Goal: Information Seeking & Learning: Learn about a topic

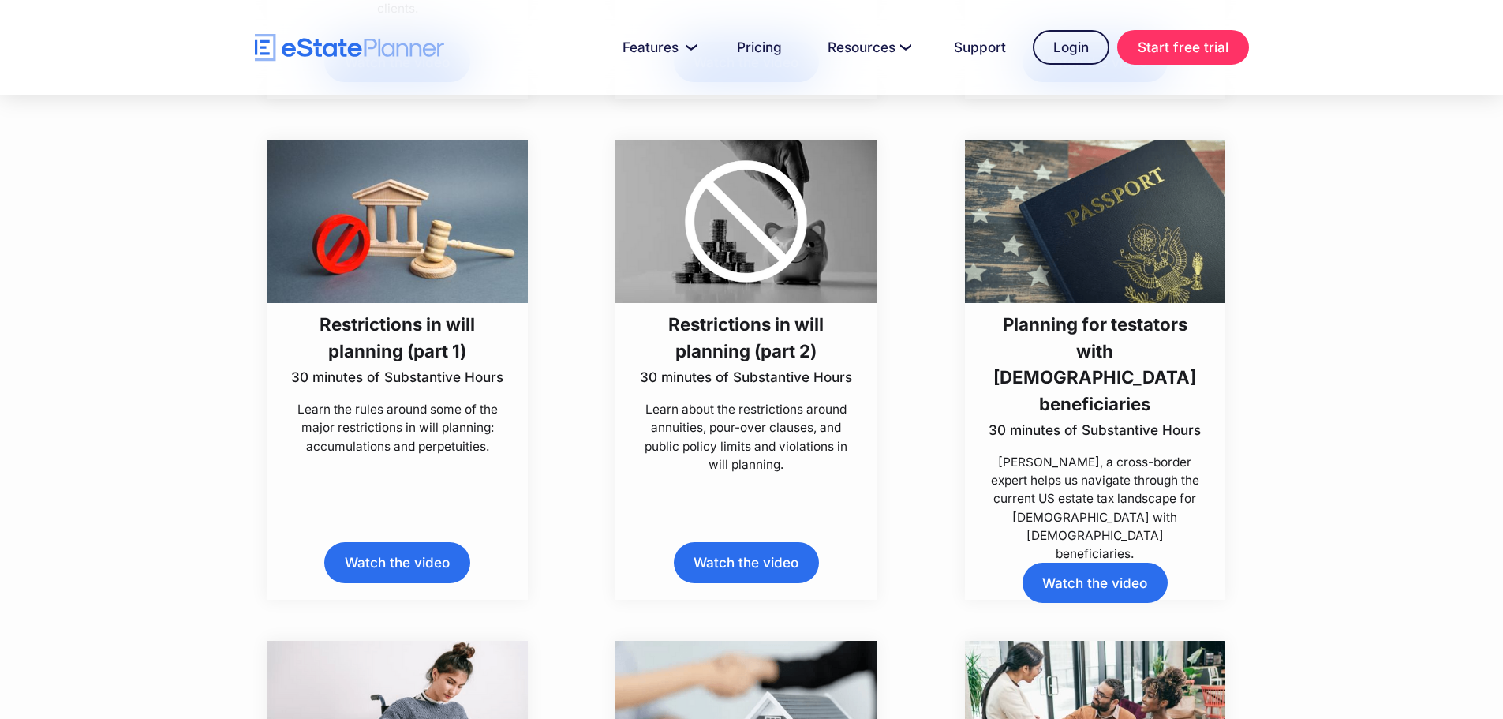
scroll to position [6862, 0]
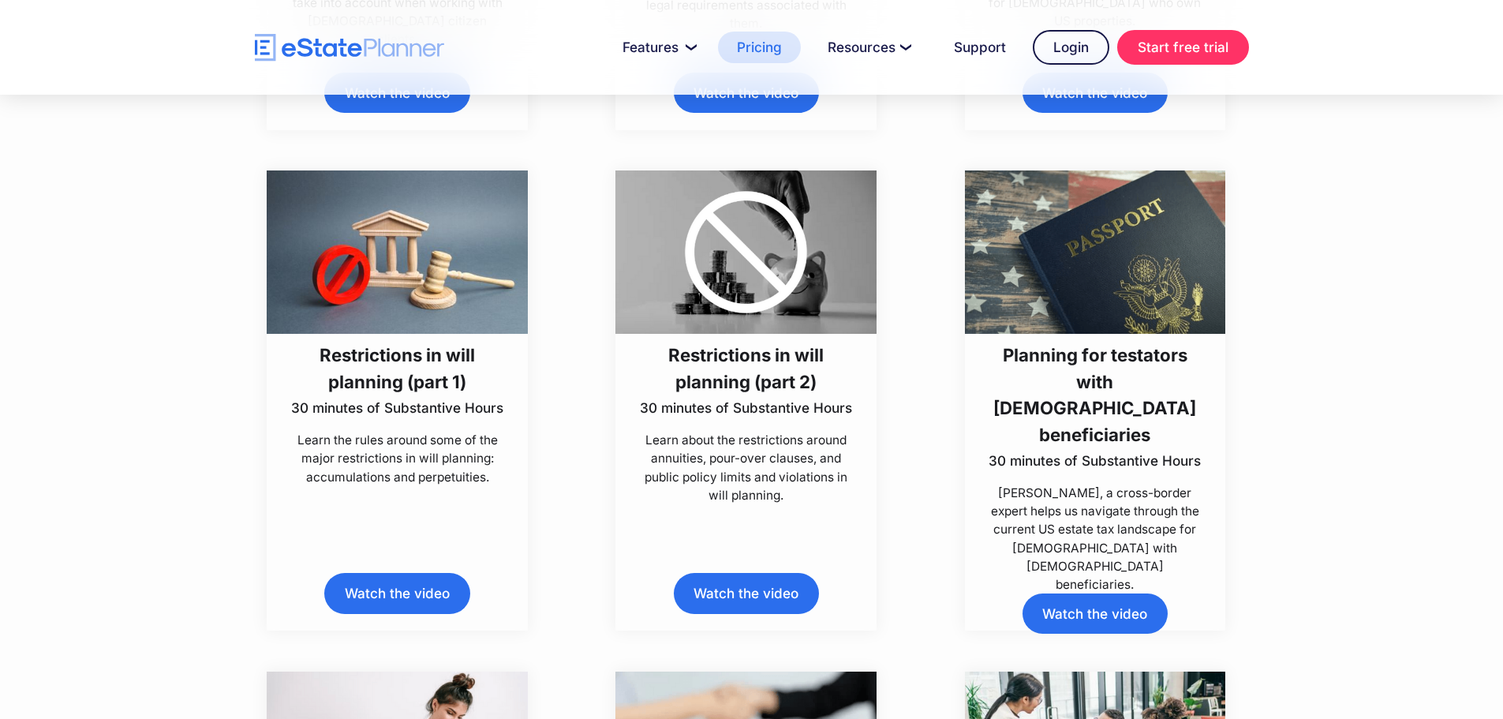
click at [759, 41] on link "Pricing" at bounding box center [759, 48] width 83 height 32
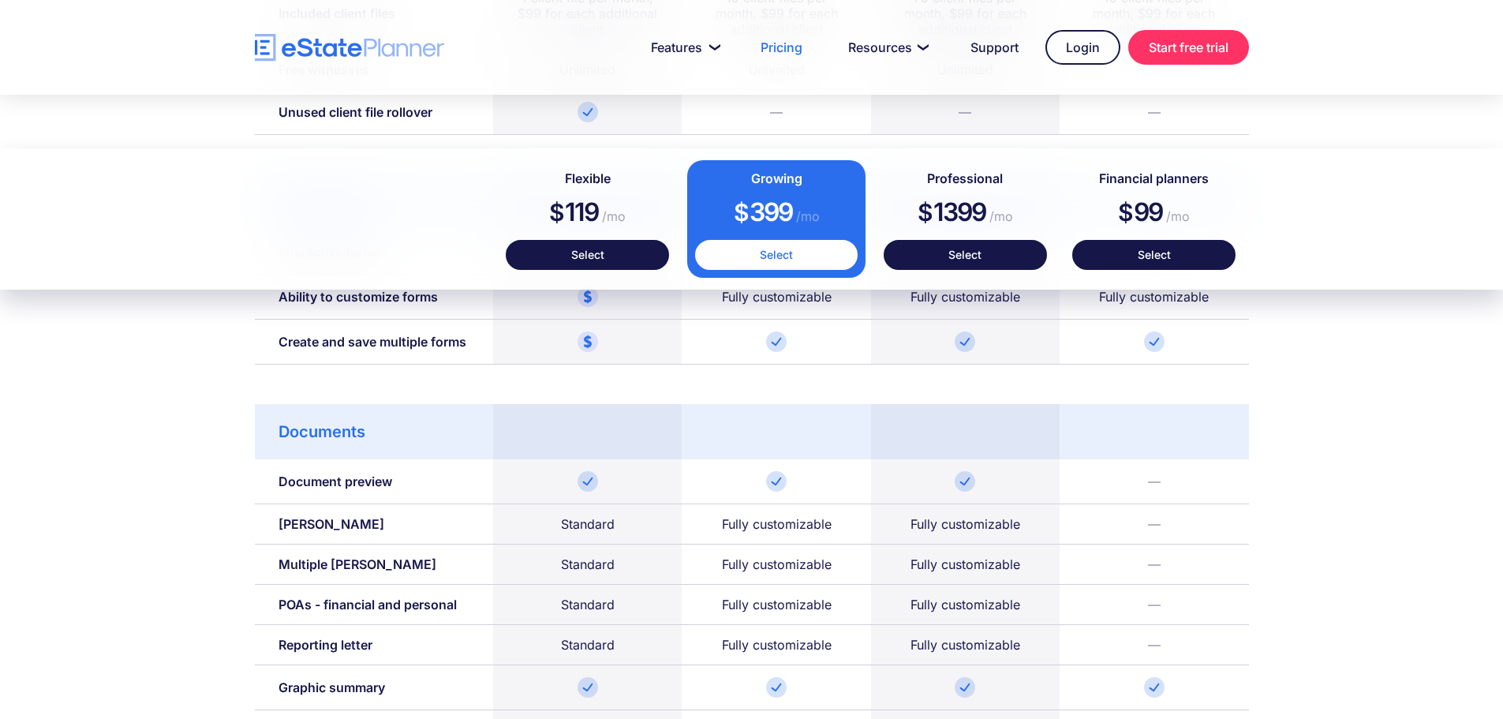
scroll to position [1341, 0]
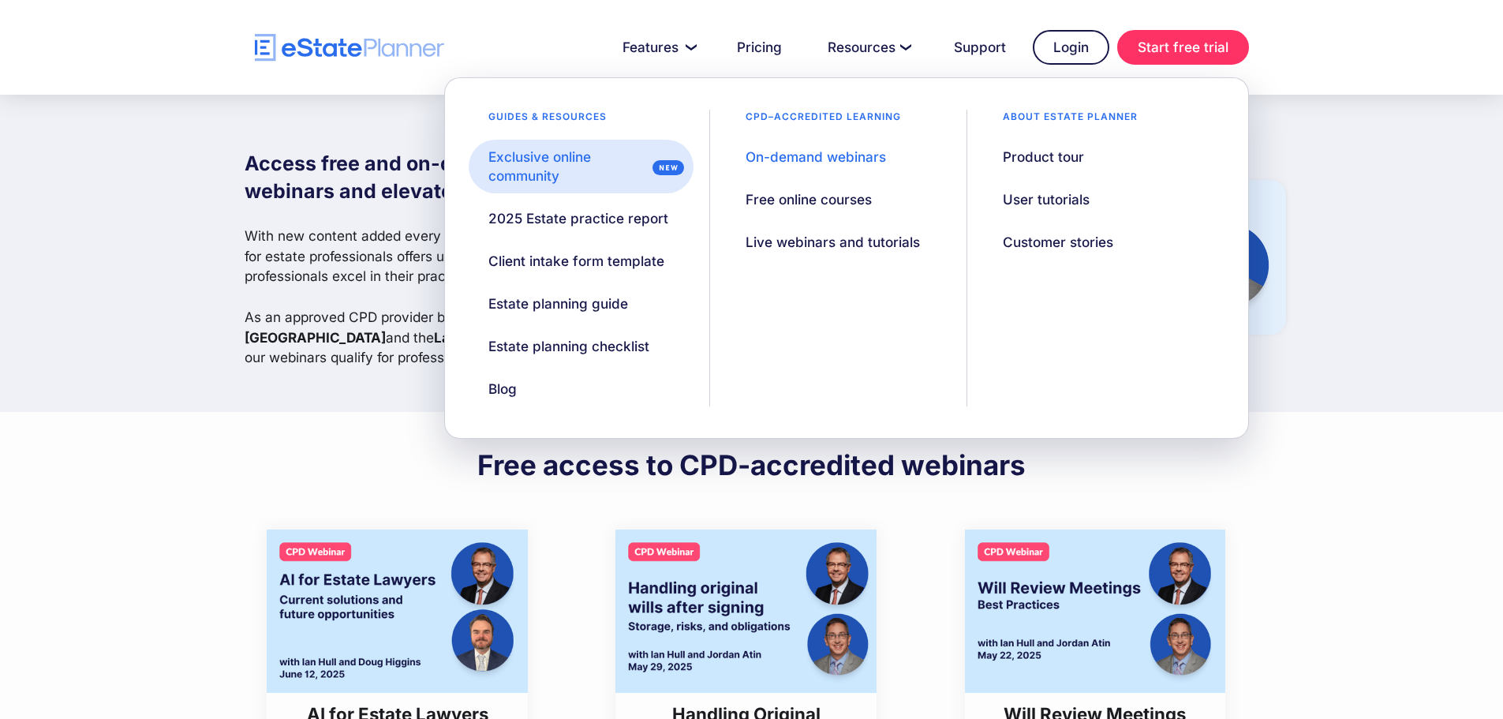
click at [528, 163] on div "Exclusive online community" at bounding box center [567, 167] width 158 height 38
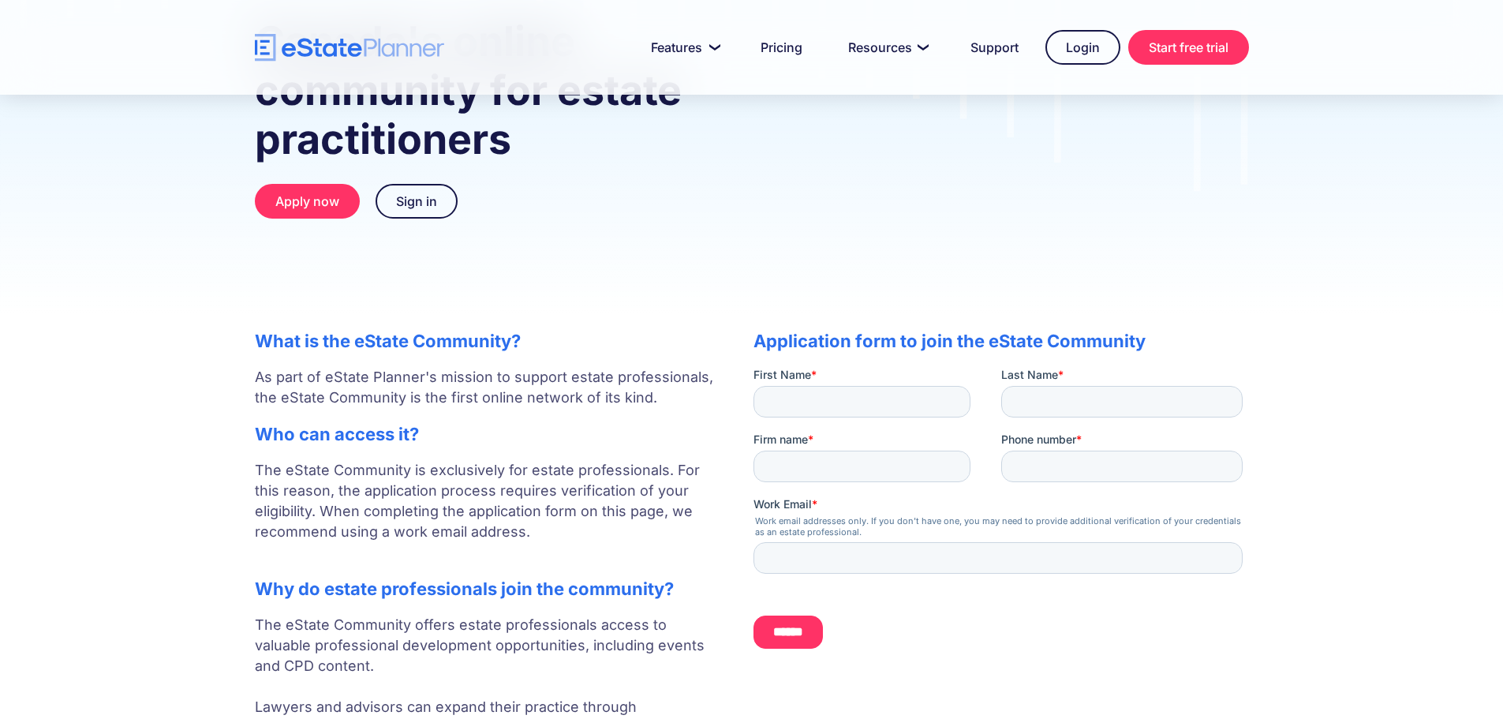
scroll to position [158, 0]
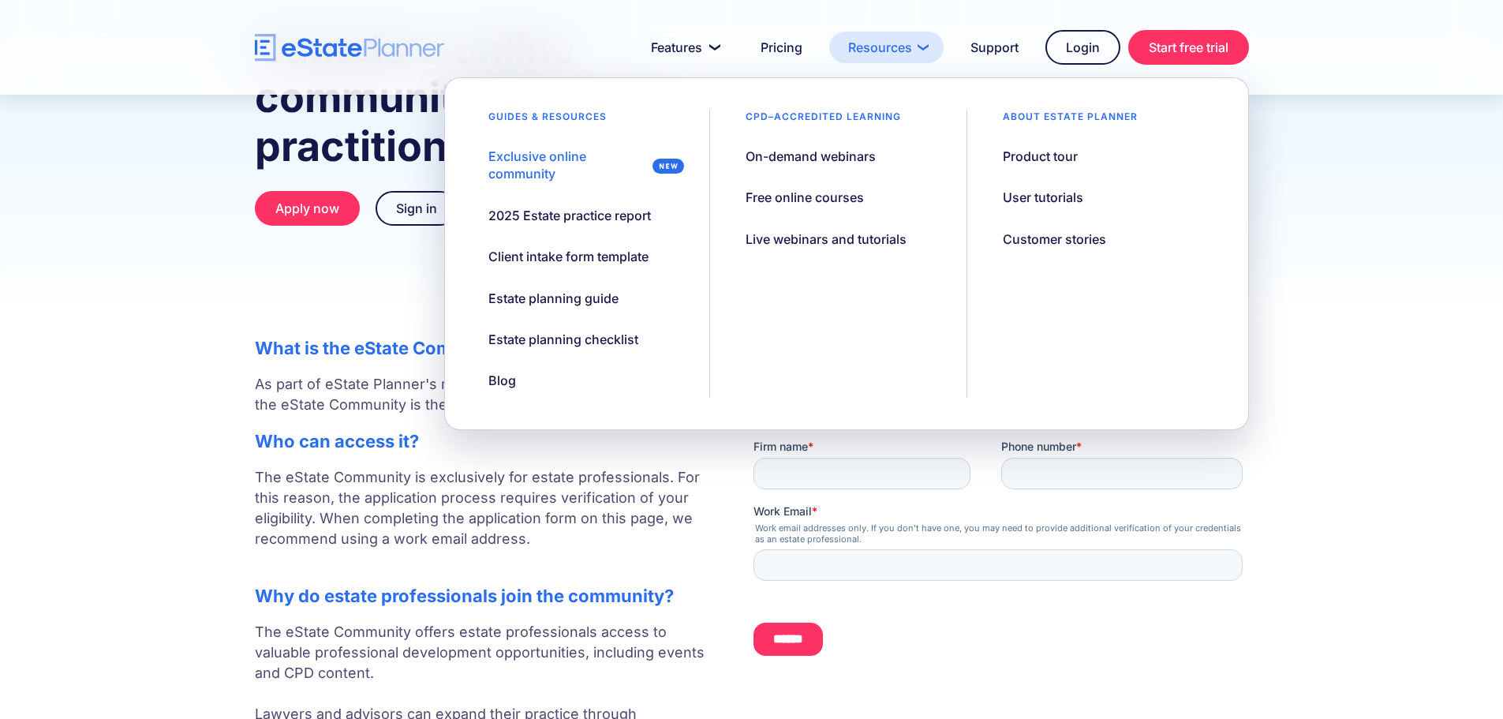
click at [887, 43] on link "Resources" at bounding box center [886, 48] width 114 height 32
click at [783, 43] on link "Pricing" at bounding box center [781, 48] width 80 height 32
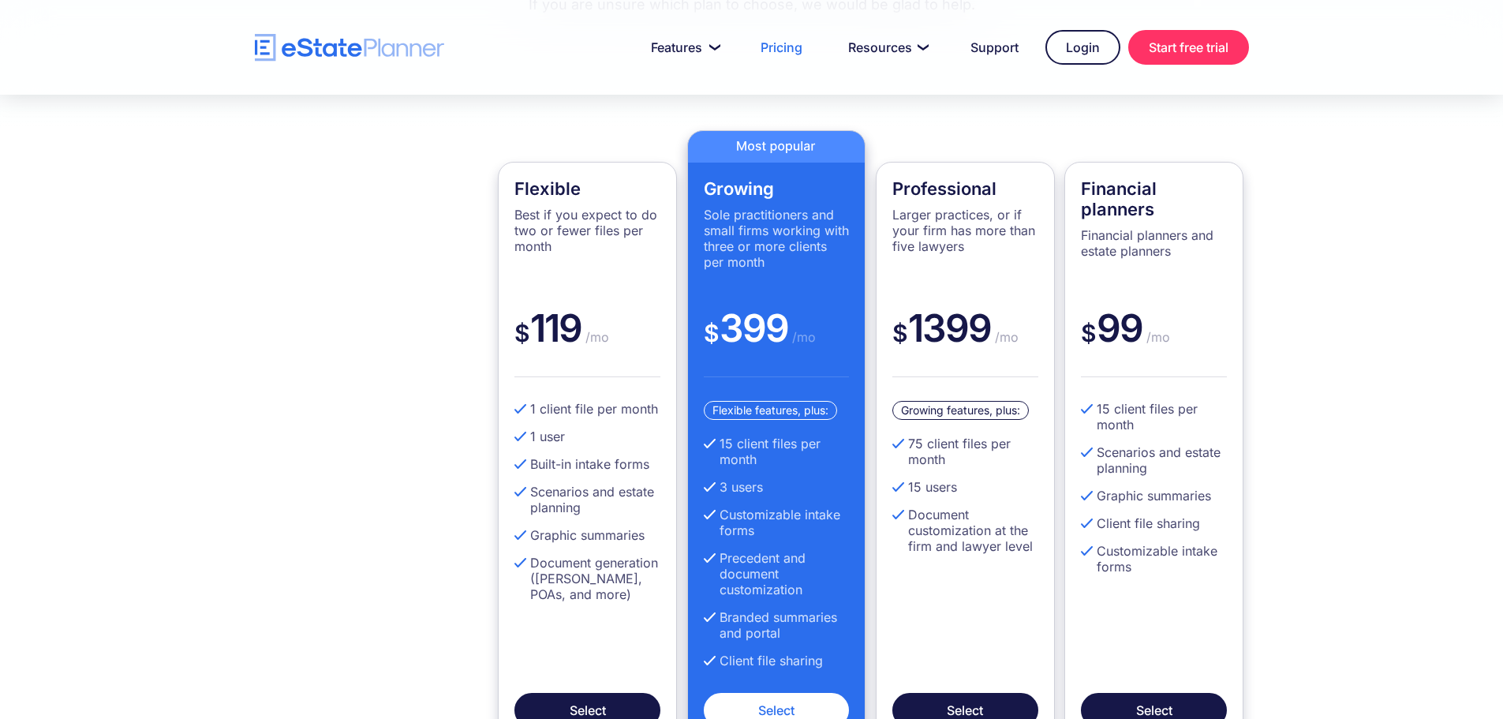
scroll to position [158, 0]
